Goal: Task Accomplishment & Management: Complete application form

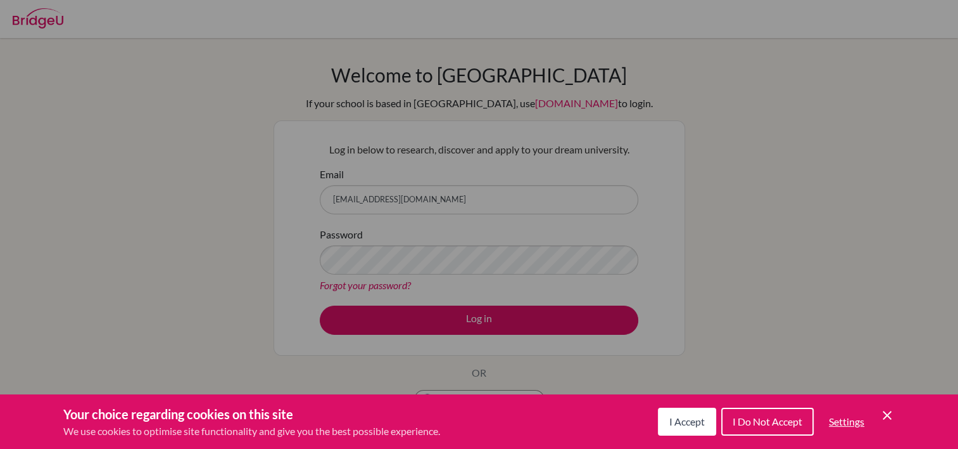
click at [699, 428] on button "I Accept" at bounding box center [687, 421] width 58 height 28
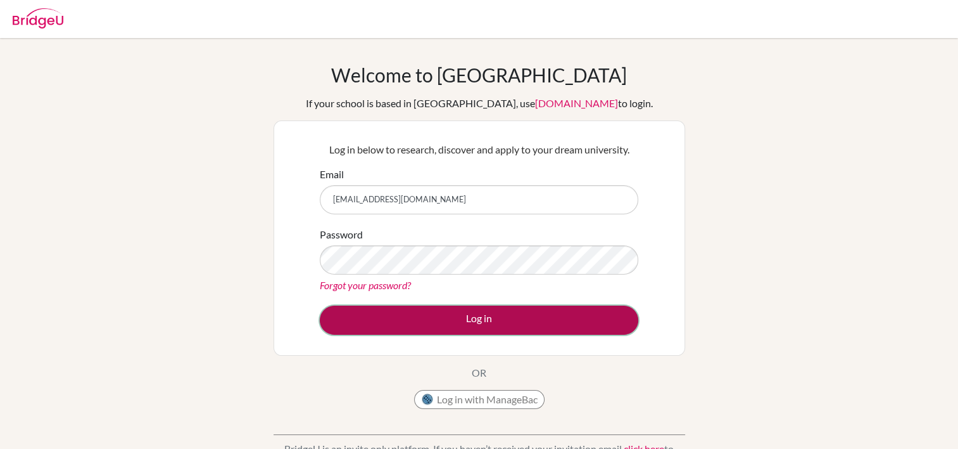
click at [474, 322] on button "Log in" at bounding box center [479, 319] width 319 height 29
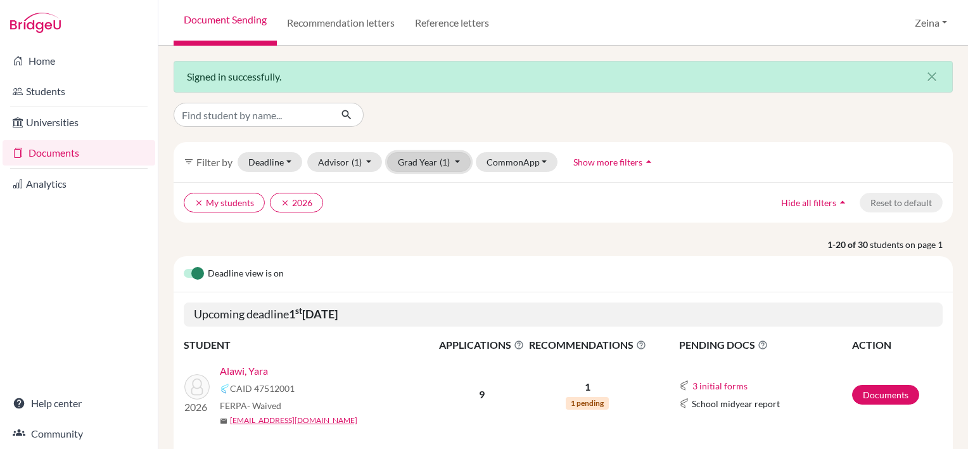
click at [449, 162] on button "Grad Year (1)" at bounding box center [429, 162] width 84 height 20
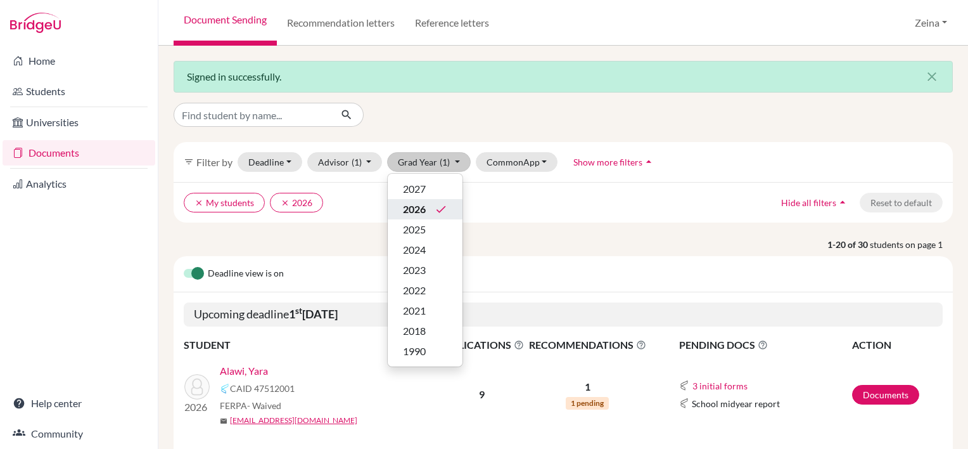
click at [409, 210] on span "2026" at bounding box center [414, 208] width 23 height 15
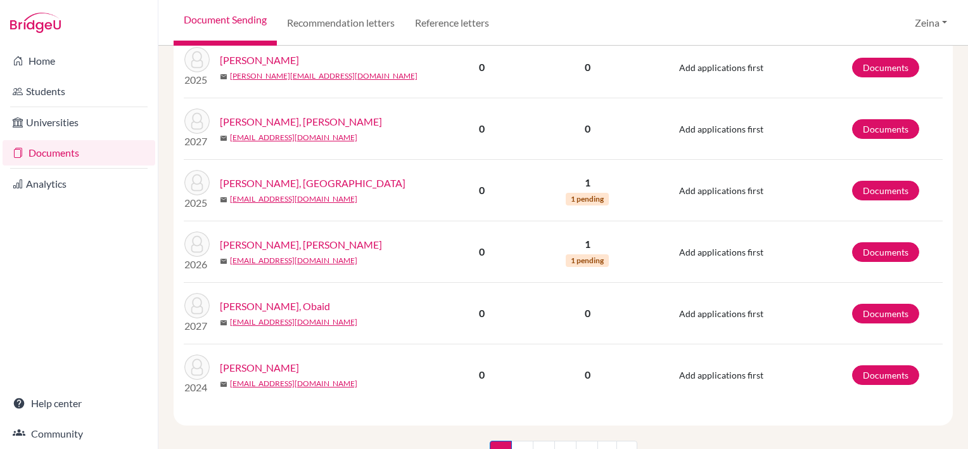
scroll to position [1331, 0]
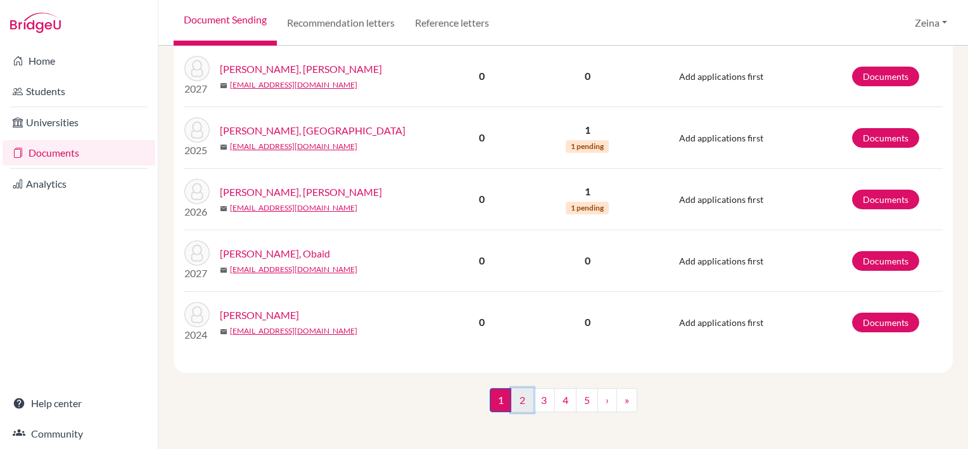
click at [519, 405] on link "2" at bounding box center [522, 400] width 22 height 24
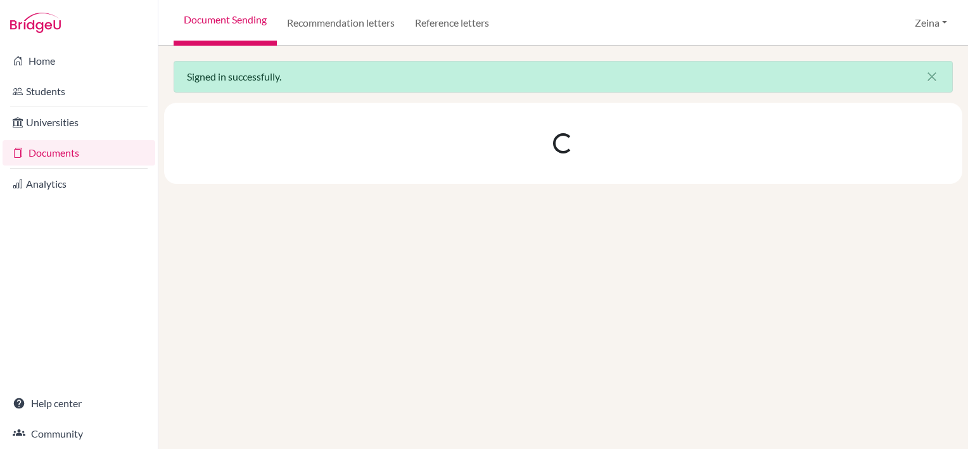
scroll to position [0, 0]
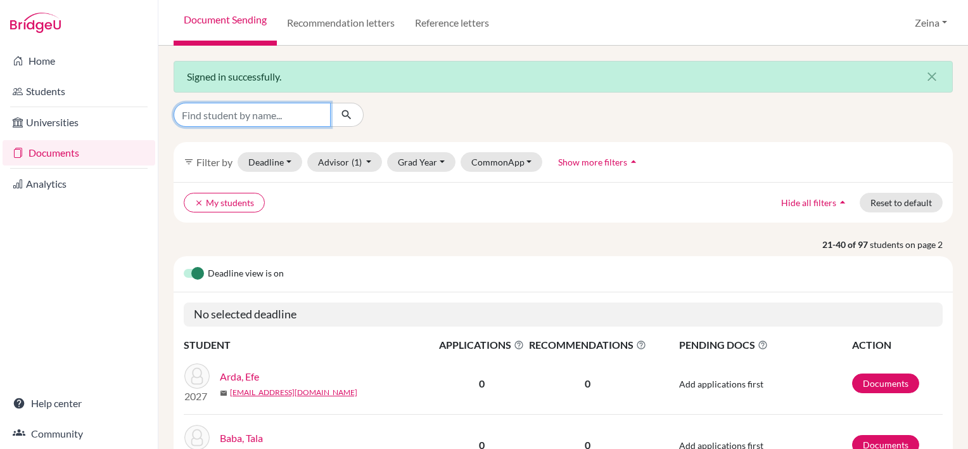
click at [246, 113] on input "Find student by name..." at bounding box center [252, 115] width 157 height 24
type input "moises"
click button "submit" at bounding box center [347, 115] width 34 height 24
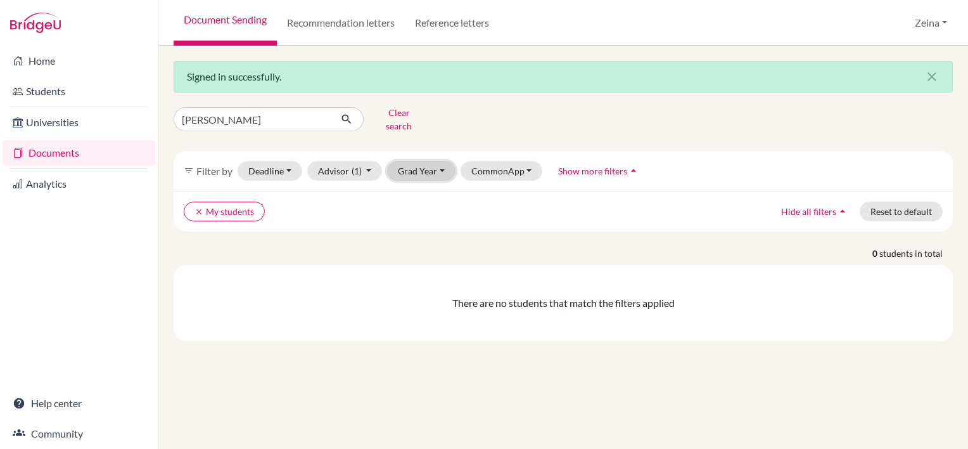
click at [438, 163] on button "Grad Year" at bounding box center [421, 171] width 68 height 20
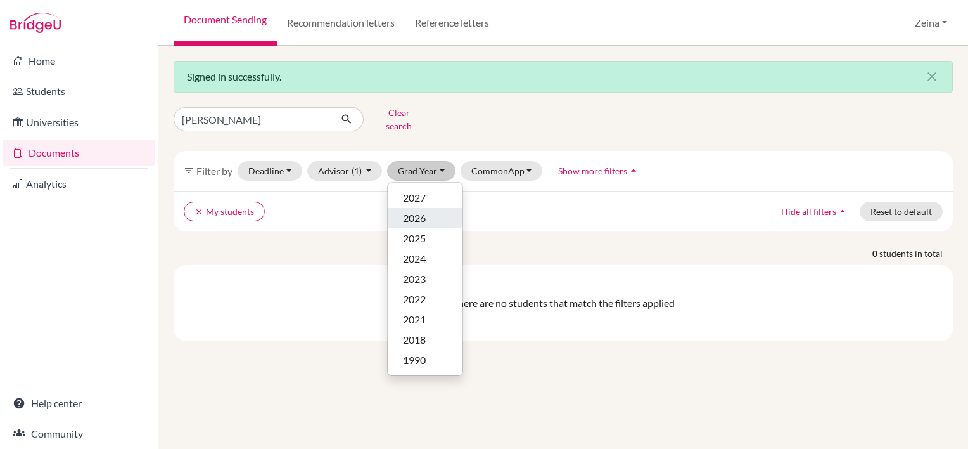
click at [431, 210] on div "2026" at bounding box center [425, 217] width 44 height 15
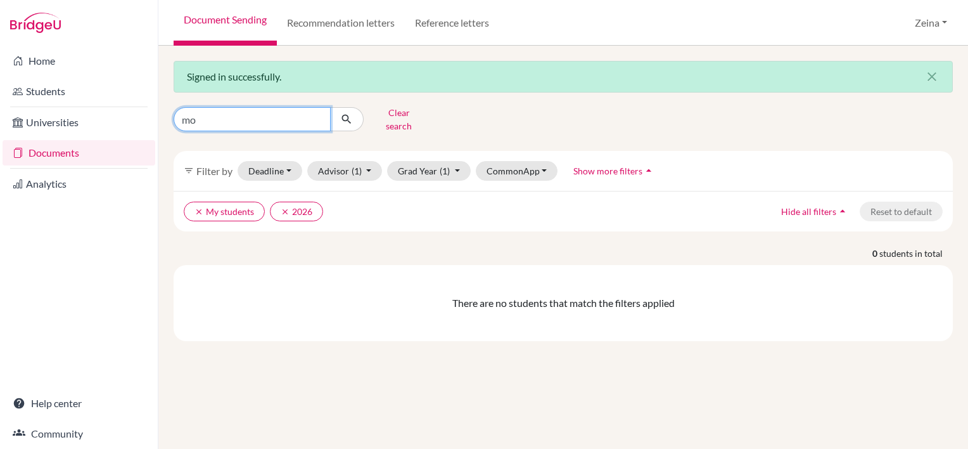
type input "m"
type input "[PERSON_NAME]"
click button "submit" at bounding box center [347, 119] width 34 height 24
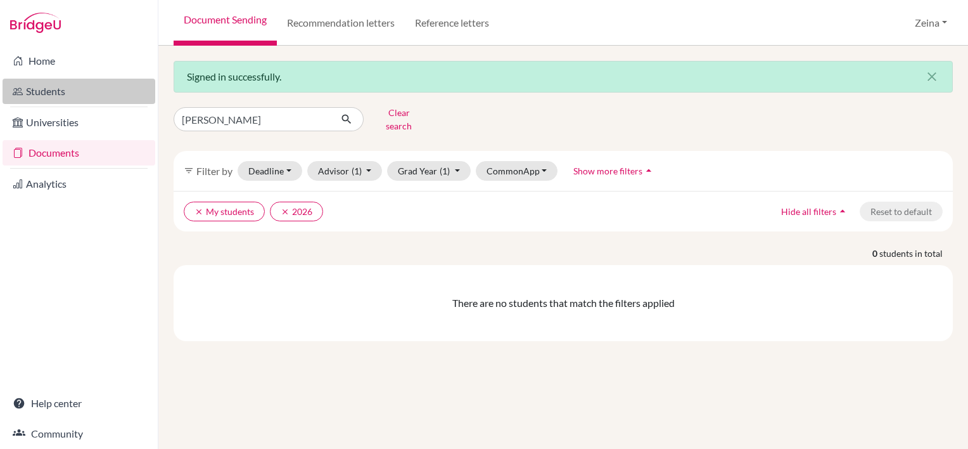
drag, startPoint x: 319, startPoint y: 119, endPoint x: 48, endPoint y: 101, distance: 272.4
click at [48, 101] on link "Students" at bounding box center [79, 91] width 153 height 25
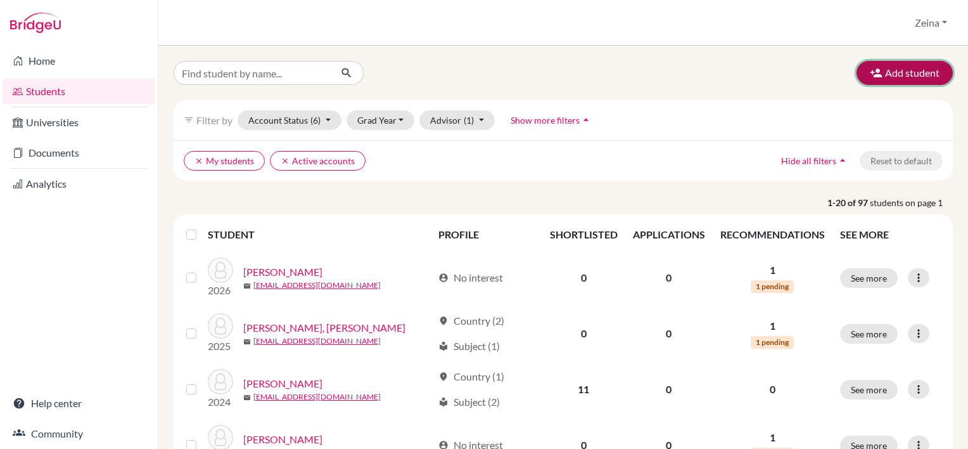
click at [889, 70] on button "Add student" at bounding box center [904, 73] width 96 height 24
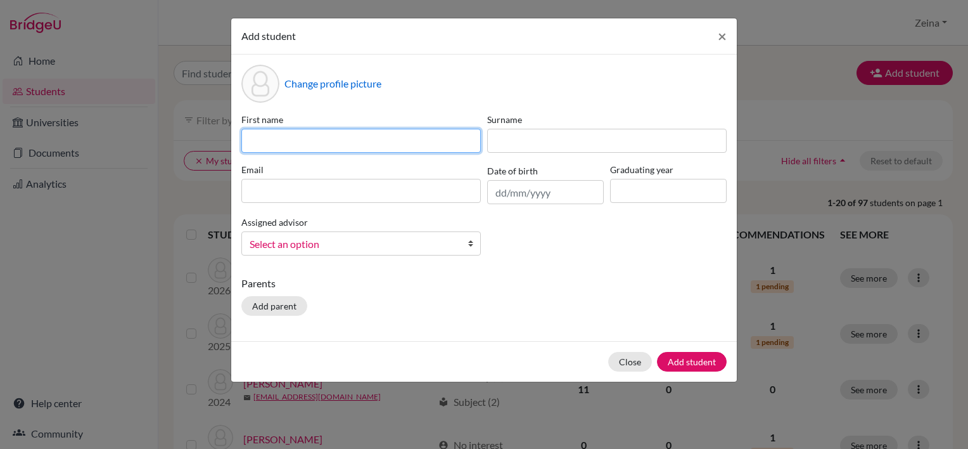
click at [381, 145] on input at bounding box center [360, 141] width 239 height 24
type input "[PERSON_NAME]"
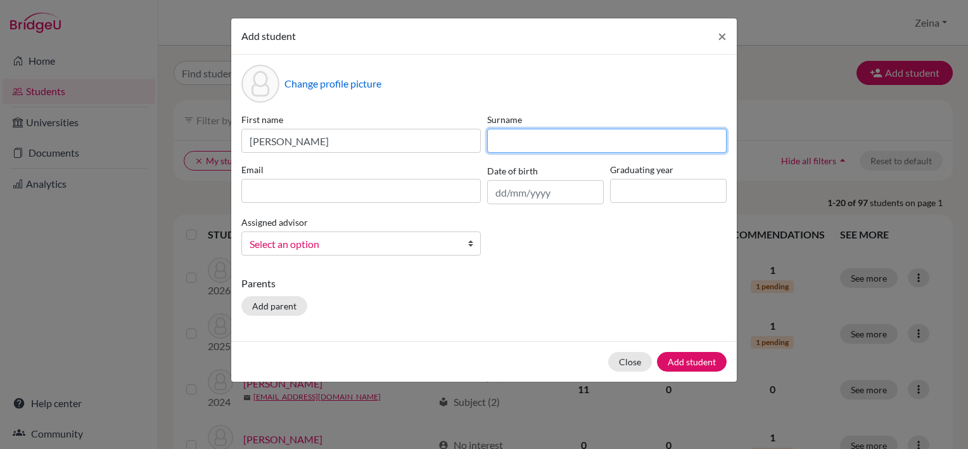
click at [526, 130] on input at bounding box center [606, 141] width 239 height 24
type input "[PERSON_NAME]"
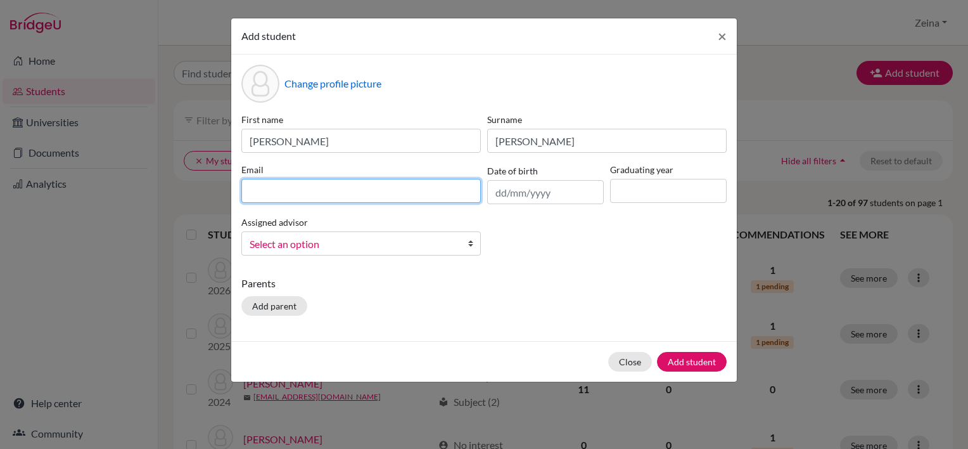
click at [291, 193] on input at bounding box center [360, 191] width 239 height 24
type input "[EMAIL_ADDRESS][DOMAIN_NAME]"
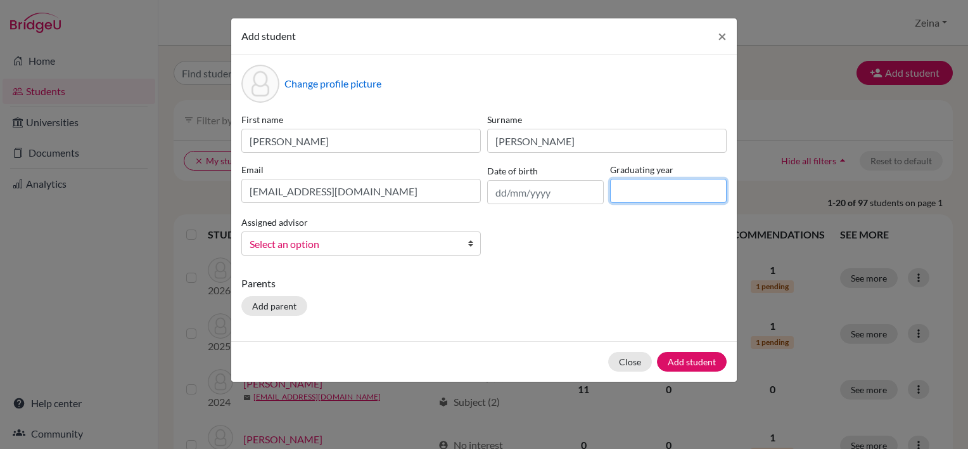
click at [651, 191] on input at bounding box center [668, 191] width 117 height 24
type input "2026"
click at [400, 246] on span "Select an option" at bounding box center [353, 244] width 207 height 16
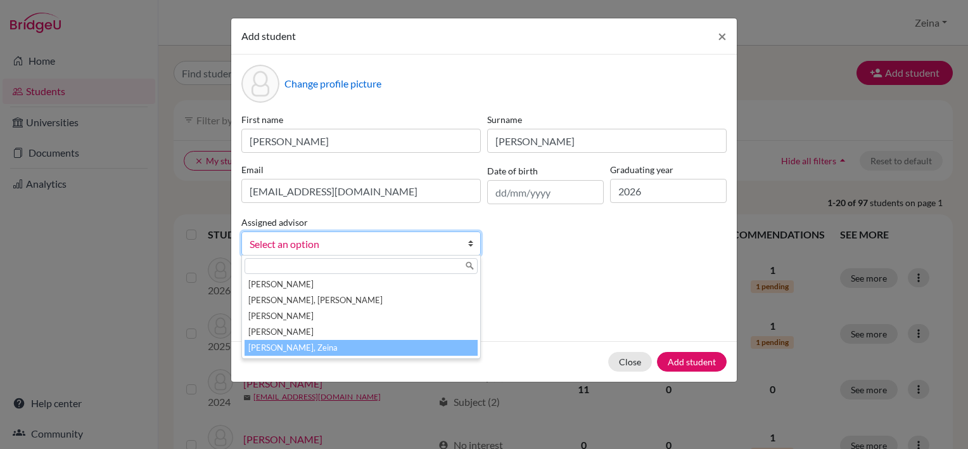
click at [281, 350] on li "[PERSON_NAME], Zeina" at bounding box center [361, 348] width 233 height 16
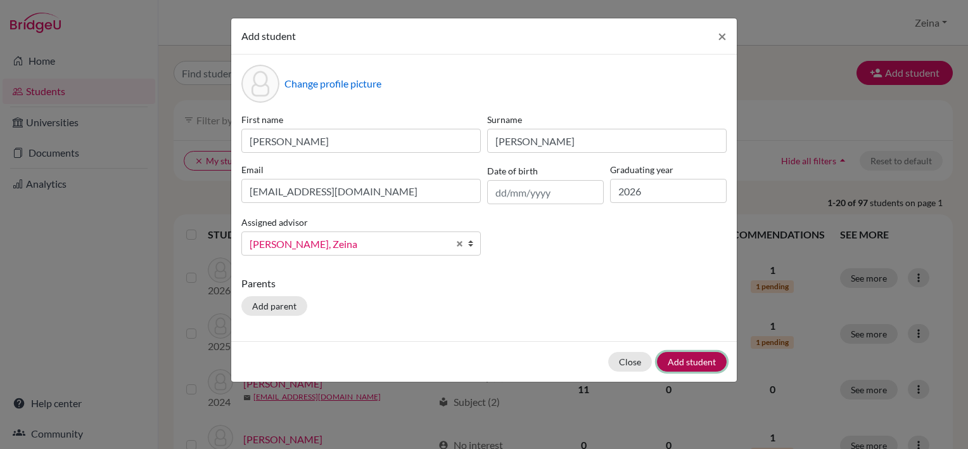
click at [697, 366] on button "Add student" at bounding box center [692, 362] width 70 height 20
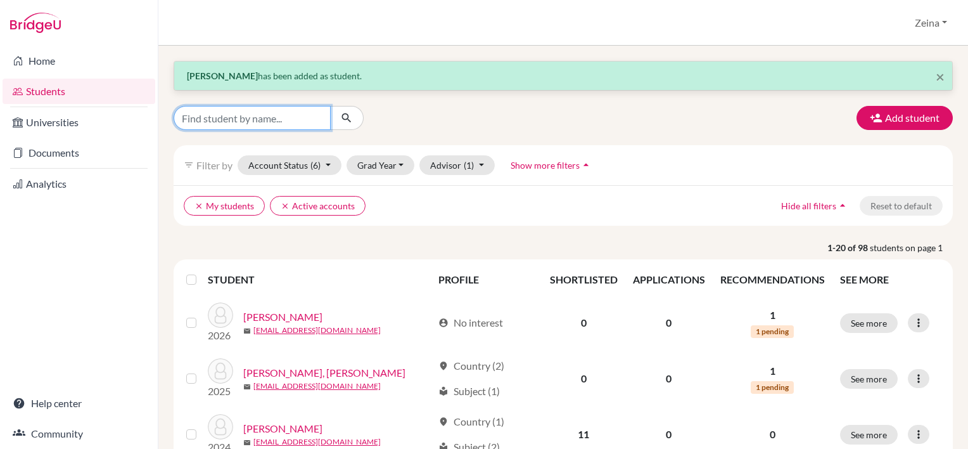
click at [302, 117] on input "Find student by name..." at bounding box center [252, 118] width 157 height 24
type input "moi"
click button "submit" at bounding box center [347, 118] width 34 height 24
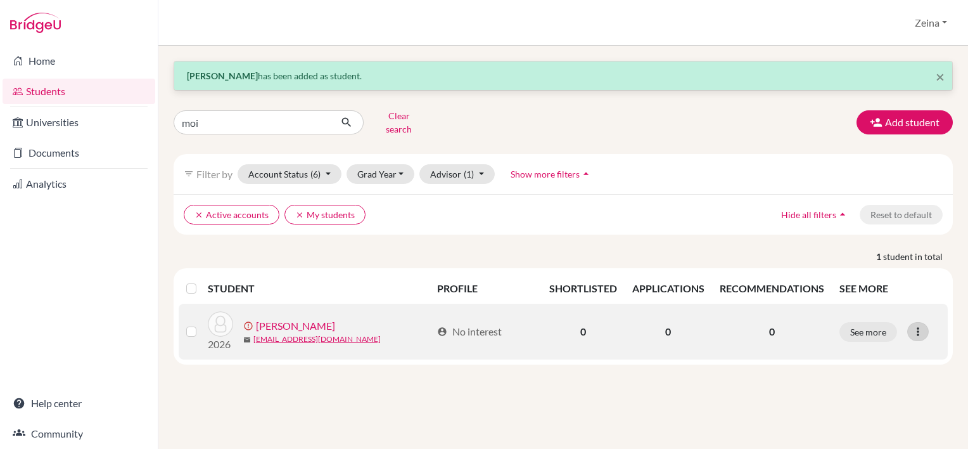
click at [917, 325] on icon at bounding box center [918, 331] width 13 height 13
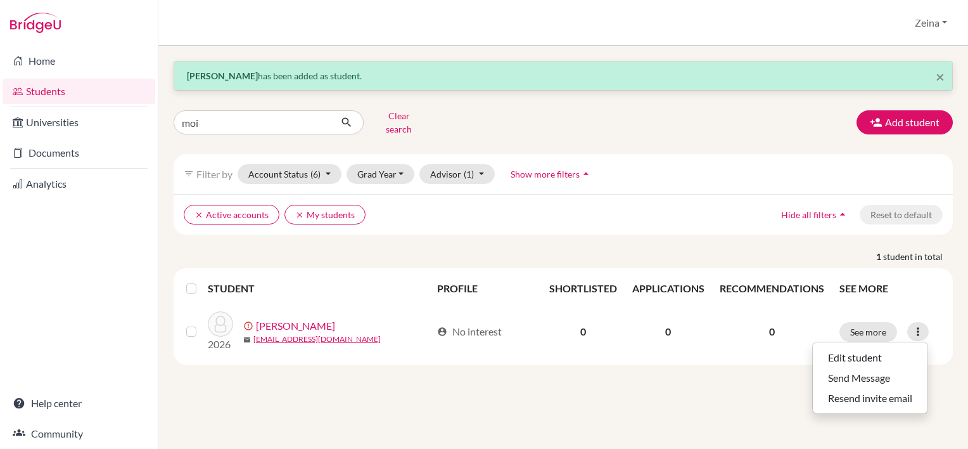
click at [654, 388] on div "× [PERSON_NAME] has been added as student. moi Clear search Add student filter_…" at bounding box center [563, 247] width 810 height 403
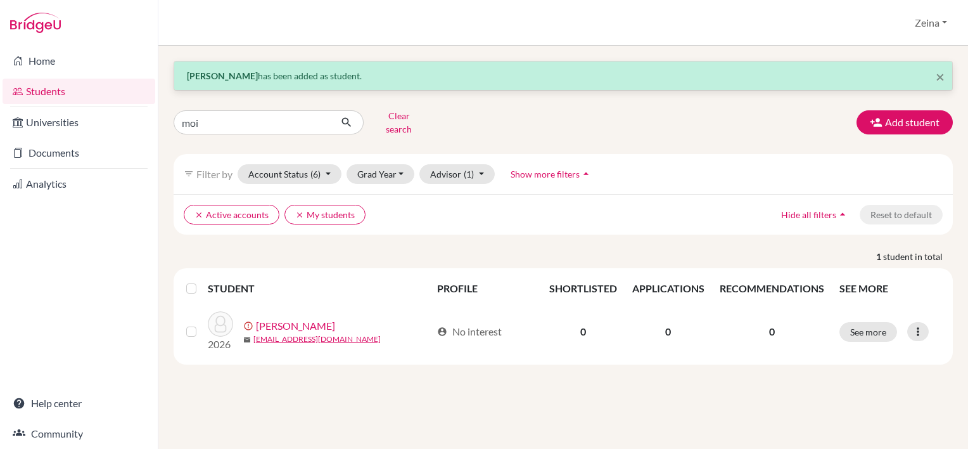
click at [60, 87] on link "Students" at bounding box center [79, 91] width 153 height 25
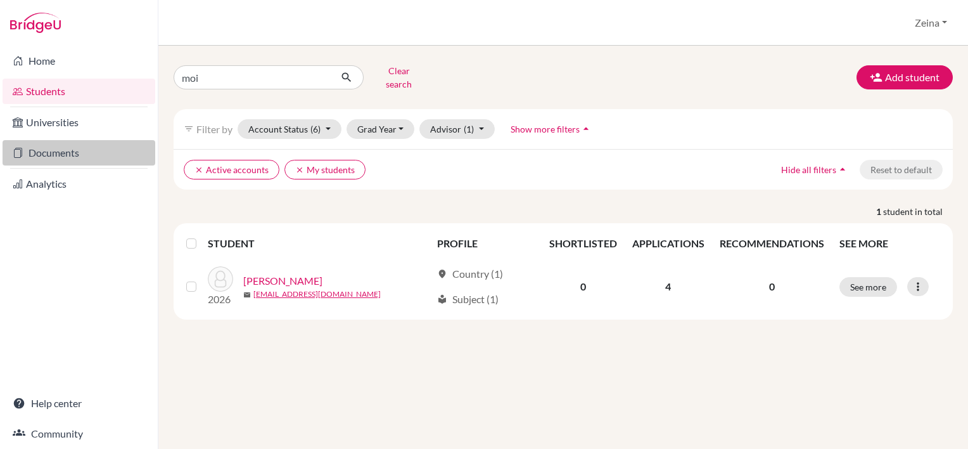
click at [70, 146] on link "Documents" at bounding box center [79, 152] width 153 height 25
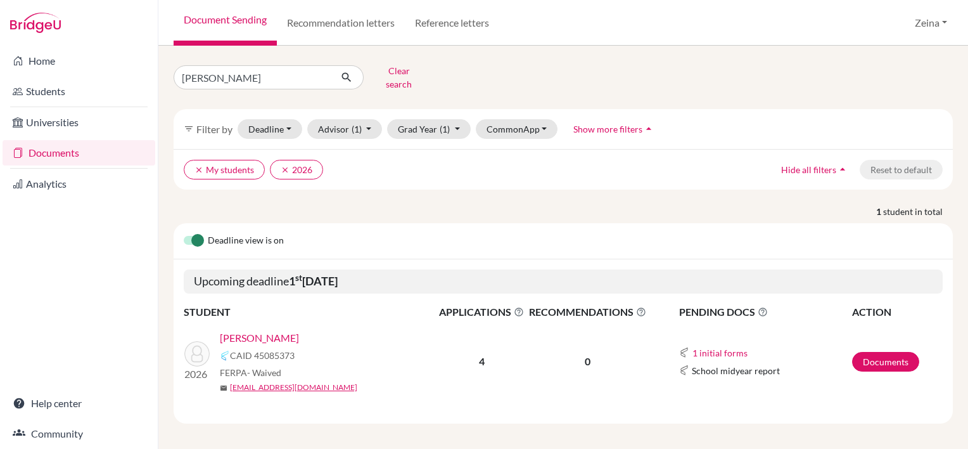
click at [269, 331] on link "[PERSON_NAME]" at bounding box center [259, 337] width 79 height 15
